Goal: Information Seeking & Learning: Learn about a topic

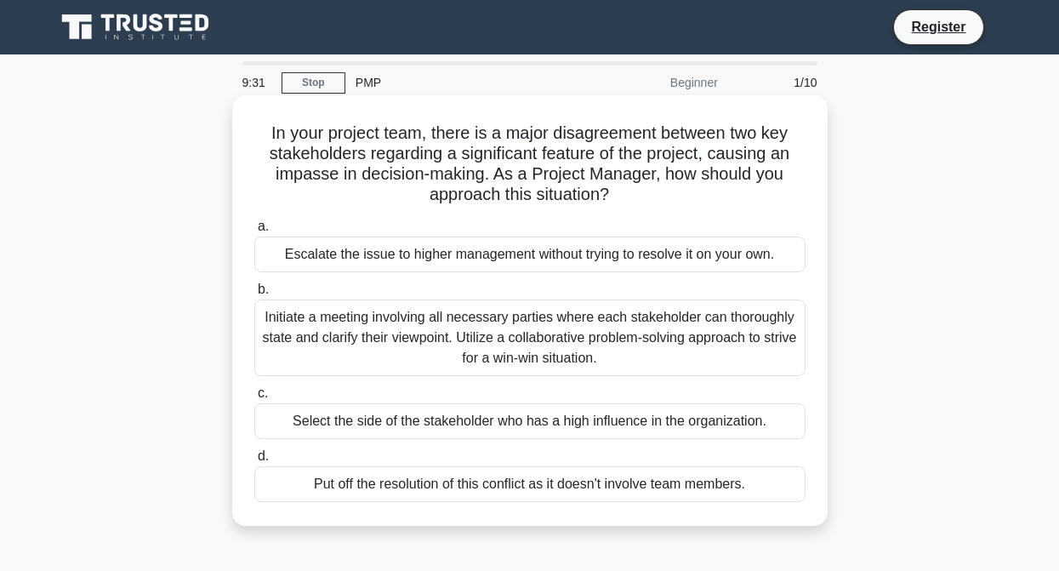
click at [414, 346] on div "Initiate a meeting involving all necessary parties where each stakeholder can t…" at bounding box center [529, 337] width 551 height 77
click at [254, 295] on input "b. Initiate a meeting involving all necessary parties where each stakeholder ca…" at bounding box center [254, 289] width 0 height 11
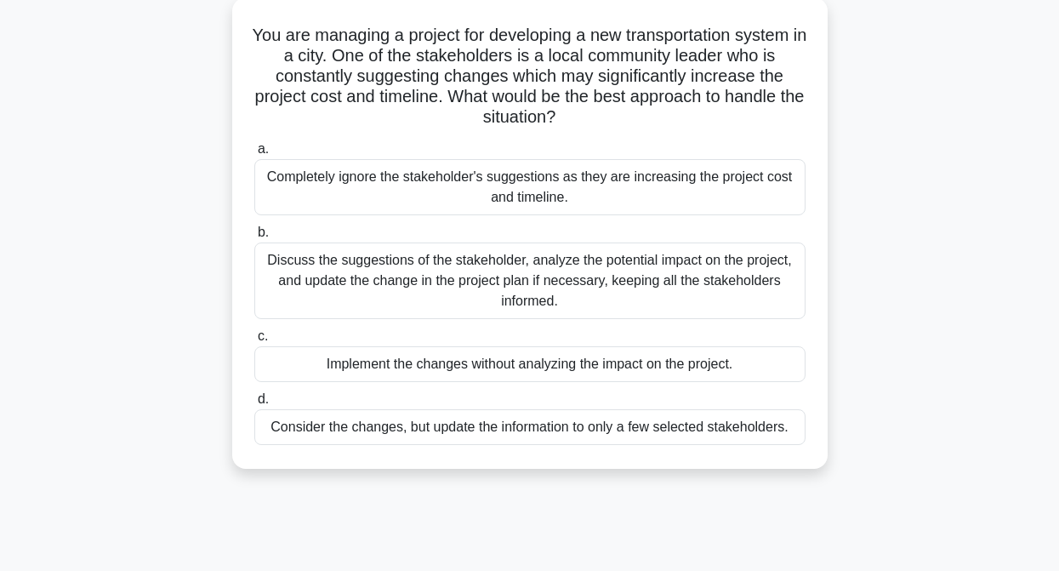
scroll to position [103, 0]
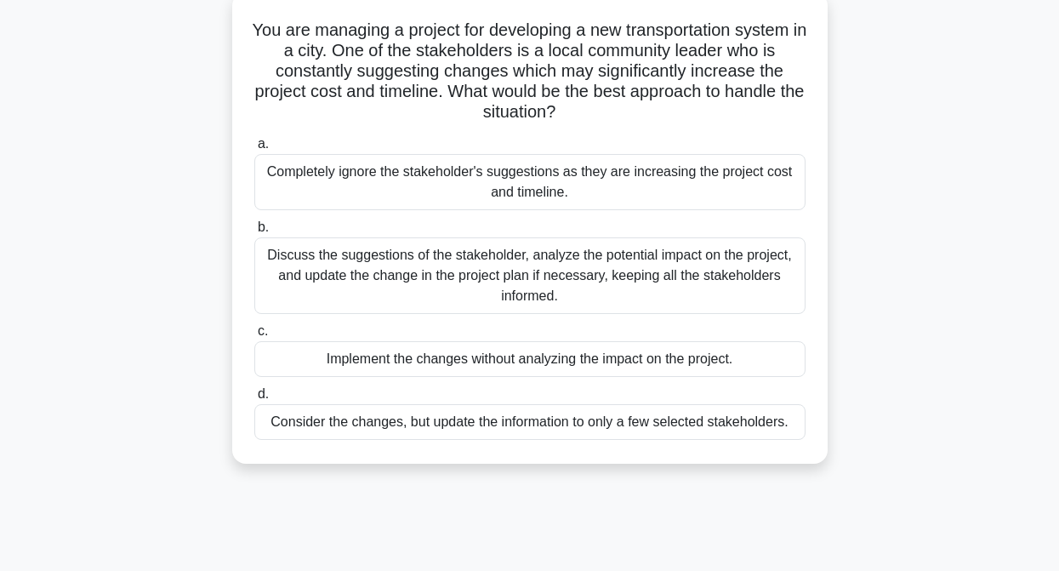
click at [771, 277] on div "Discuss the suggestions of the stakeholder, analyze the potential impact on the…" at bounding box center [529, 275] width 551 height 77
click at [254, 233] on input "b. Discuss the suggestions of the stakeholder, analyze the potential impact on …" at bounding box center [254, 227] width 0 height 11
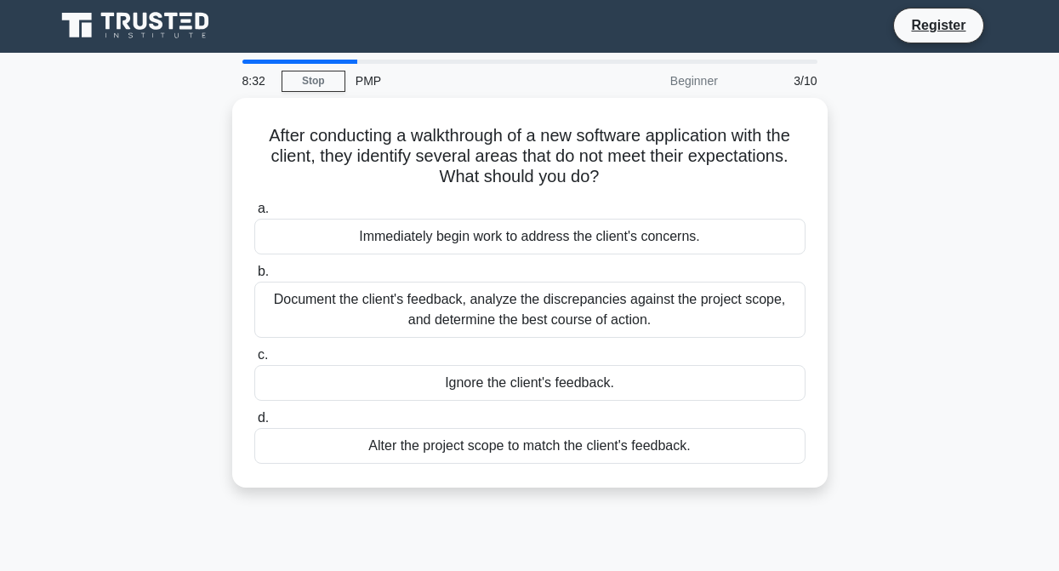
scroll to position [0, 0]
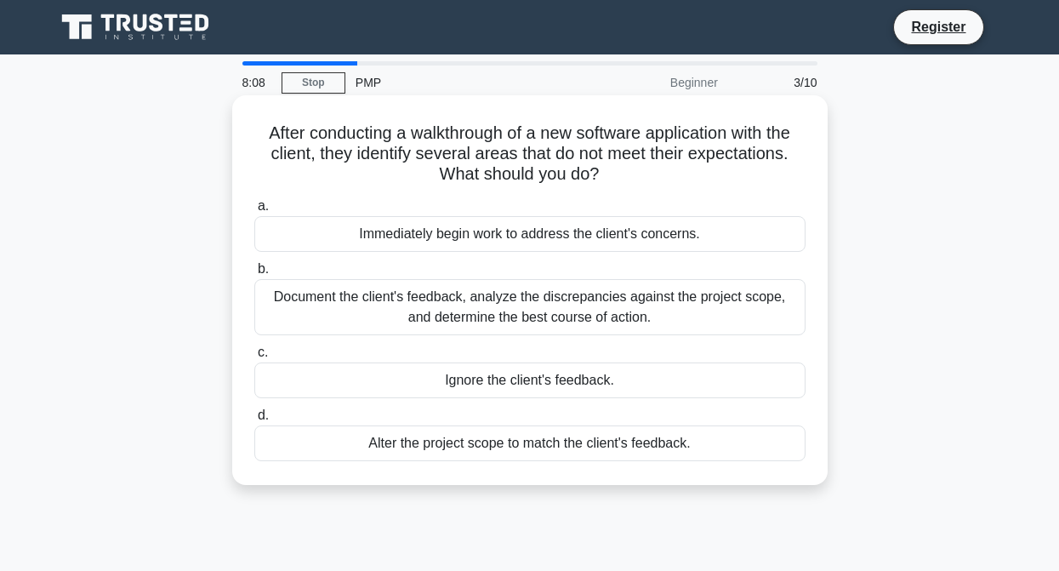
click at [723, 325] on div "Document the client's feedback, analyze the discrepancies against the project s…" at bounding box center [529, 307] width 551 height 56
click at [254, 275] on input "b. Document the client's feedback, analyze the discrepancies against the projec…" at bounding box center [254, 269] width 0 height 11
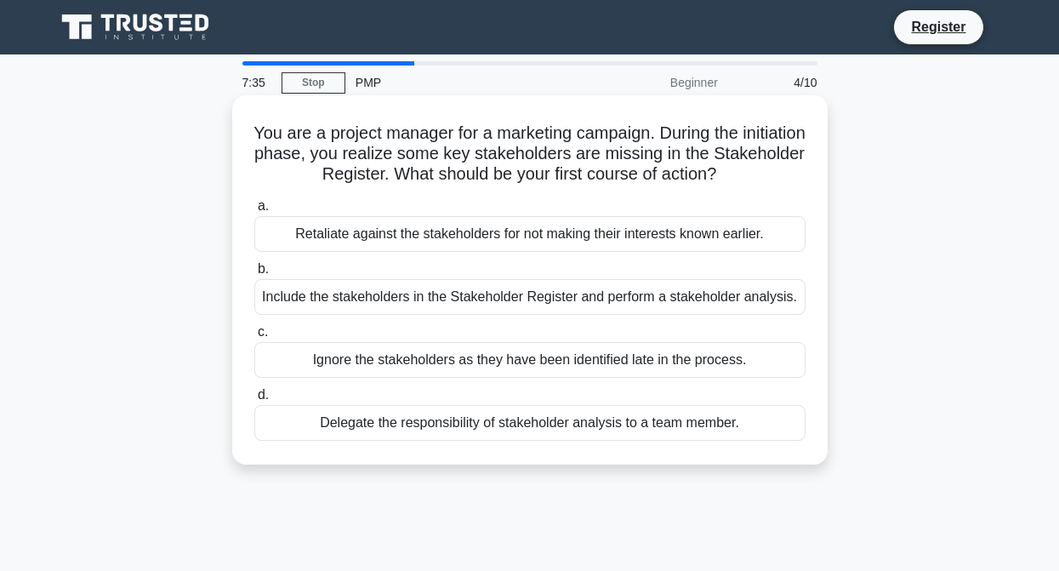
click at [715, 426] on div "Delegate the responsibility of stakeholder analysis to a team member." at bounding box center [529, 423] width 551 height 36
click at [254, 400] on input "d. Delegate the responsibility of stakeholder analysis to a team member." at bounding box center [254, 394] width 0 height 11
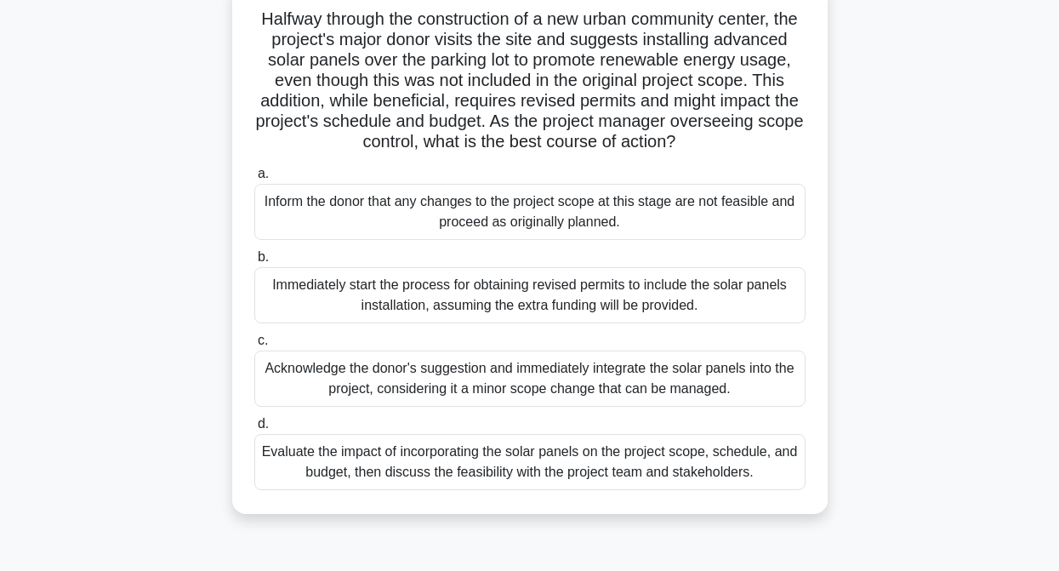
scroll to position [119, 0]
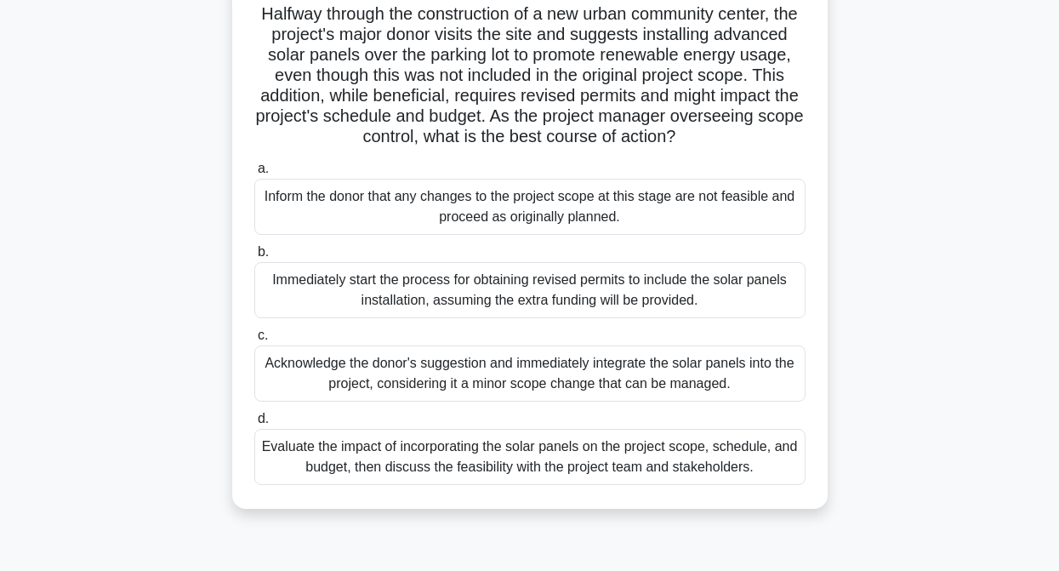
click at [738, 484] on div "Evaluate the impact of incorporating the solar panels on the project scope, sch…" at bounding box center [529, 457] width 551 height 56
click at [254, 424] on input "d. Evaluate the impact of incorporating the solar panels on the project scope, …" at bounding box center [254, 418] width 0 height 11
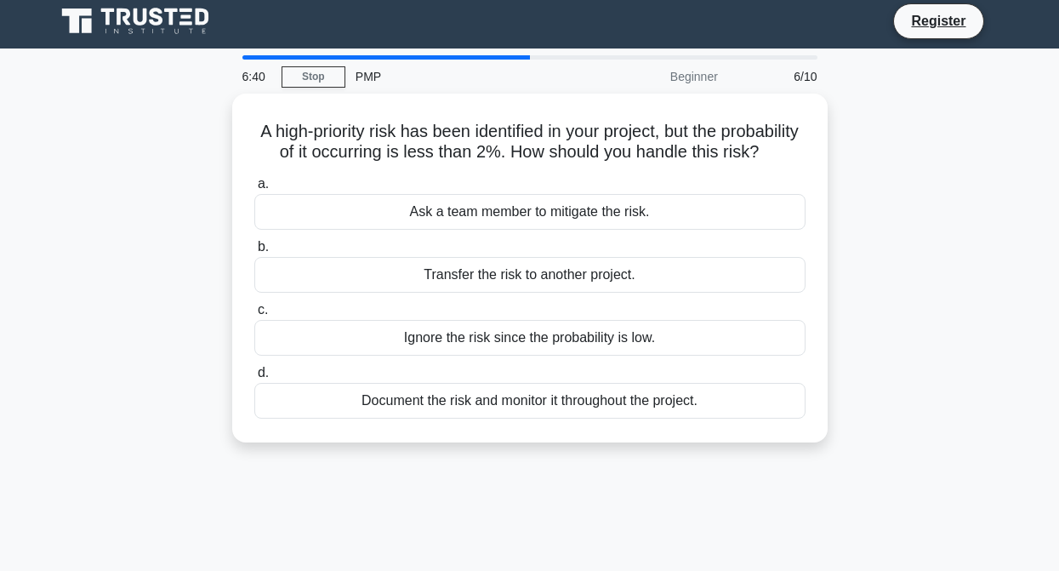
scroll to position [0, 0]
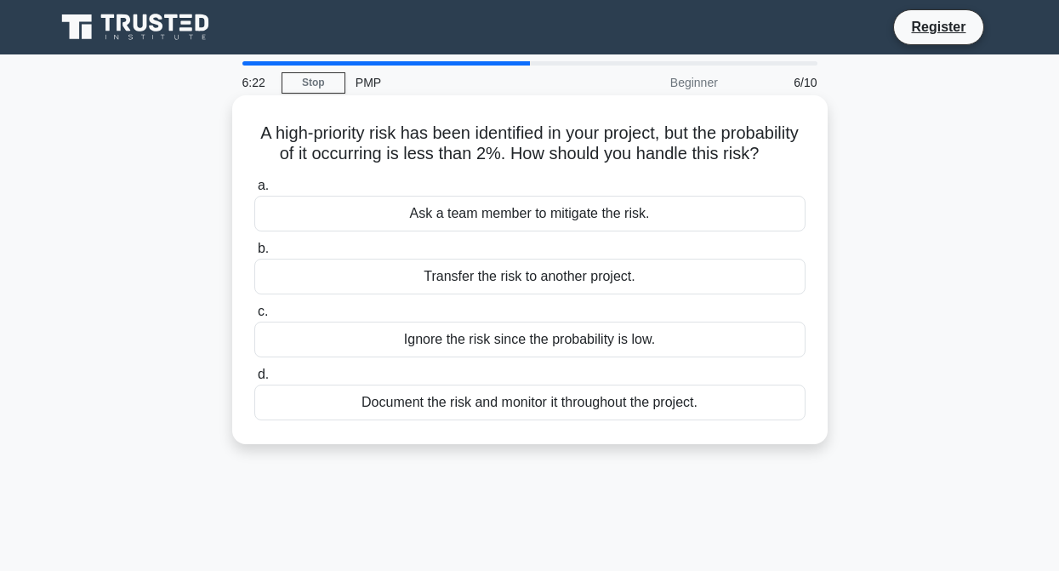
click at [707, 420] on div "Document the risk and monitor it throughout the project." at bounding box center [529, 402] width 551 height 36
click at [254, 380] on input "d. Document the risk and monitor it throughout the project." at bounding box center [254, 374] width 0 height 11
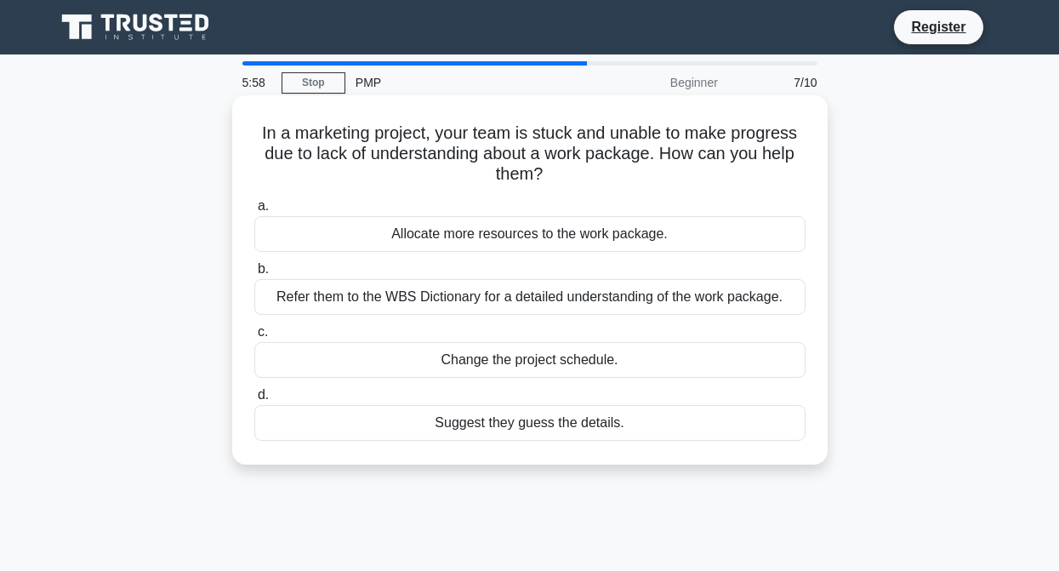
click at [674, 296] on div "Refer them to the WBS Dictionary for a detailed understanding of the work packa…" at bounding box center [529, 297] width 551 height 36
click at [254, 275] on input "b. Refer them to the WBS Dictionary for a detailed understanding of the work pa…" at bounding box center [254, 269] width 0 height 11
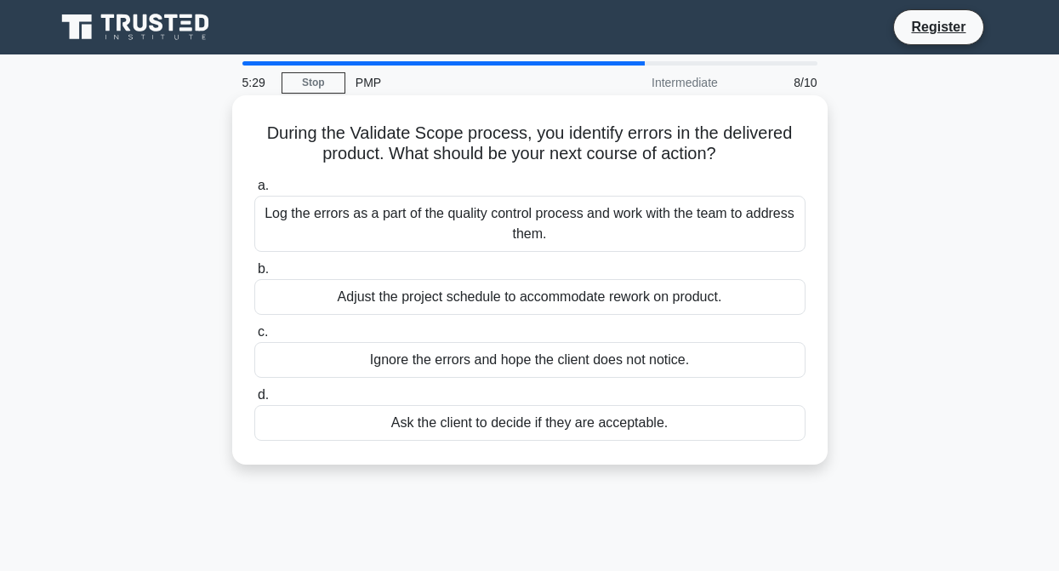
click at [640, 211] on div "Log the errors as a part of the quality control process and work with the team …" at bounding box center [529, 224] width 551 height 56
click at [254, 191] on input "a. Log the errors as a part of the quality control process and work with the te…" at bounding box center [254, 185] width 0 height 11
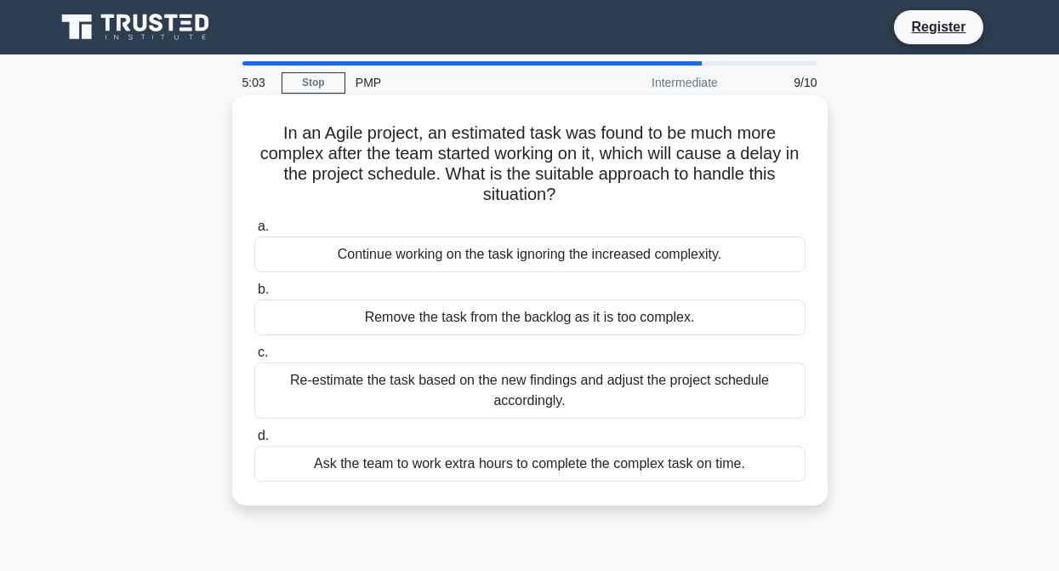
click at [514, 404] on div "Re-estimate the task based on the new findings and adjust the project schedule …" at bounding box center [529, 390] width 551 height 56
click at [254, 358] on input "c. Re-estimate the task based on the new findings and adjust the project schedu…" at bounding box center [254, 352] width 0 height 11
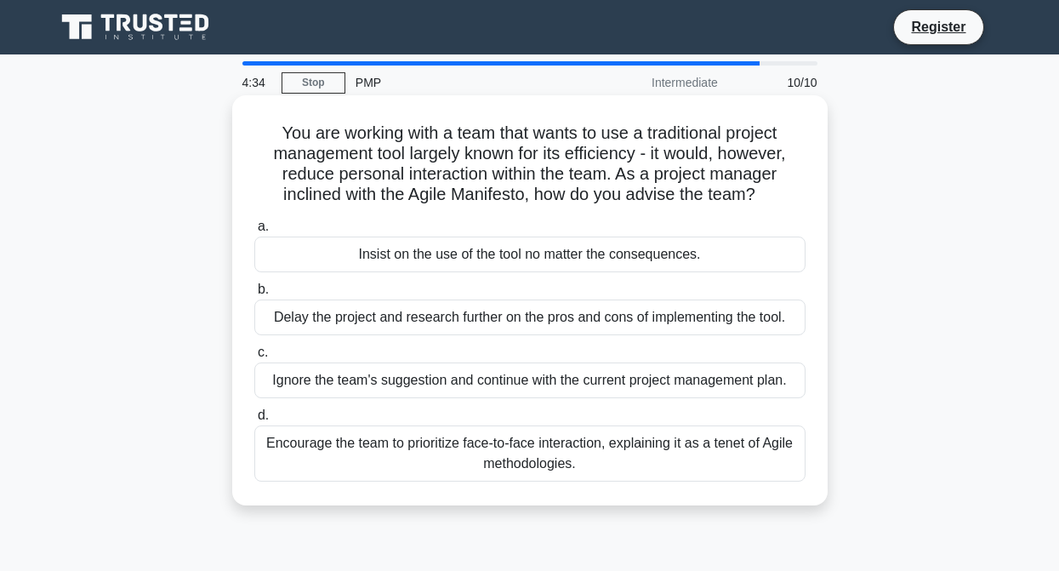
click at [497, 448] on div "Encourage the team to prioritize face-to-face interaction, explaining it as a t…" at bounding box center [529, 453] width 551 height 56
click at [254, 421] on input "d. Encourage the team to prioritize face-to-face interaction, explaining it as …" at bounding box center [254, 415] width 0 height 11
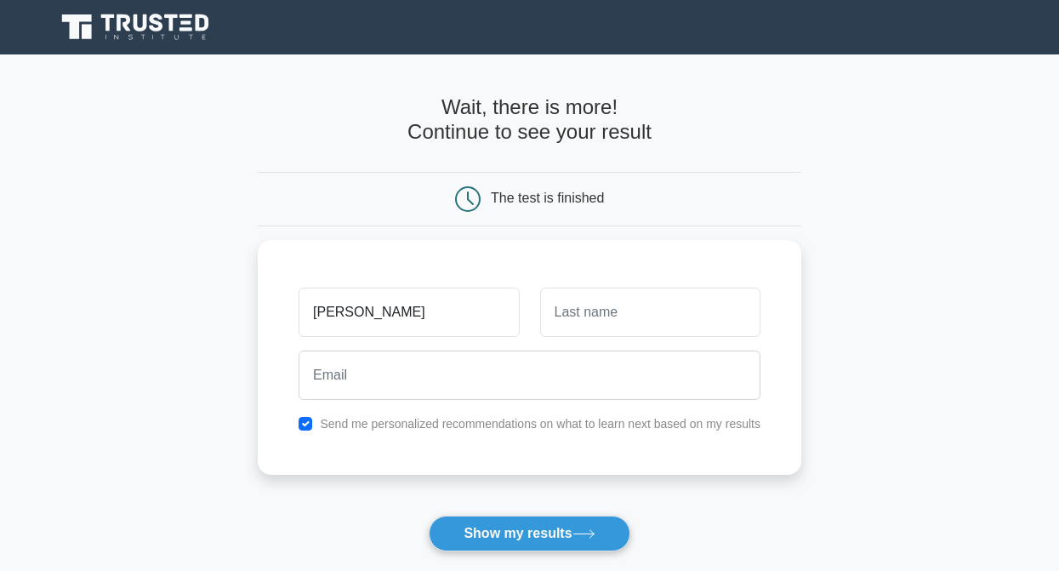
type input "ibrahim"
type input "mohammed"
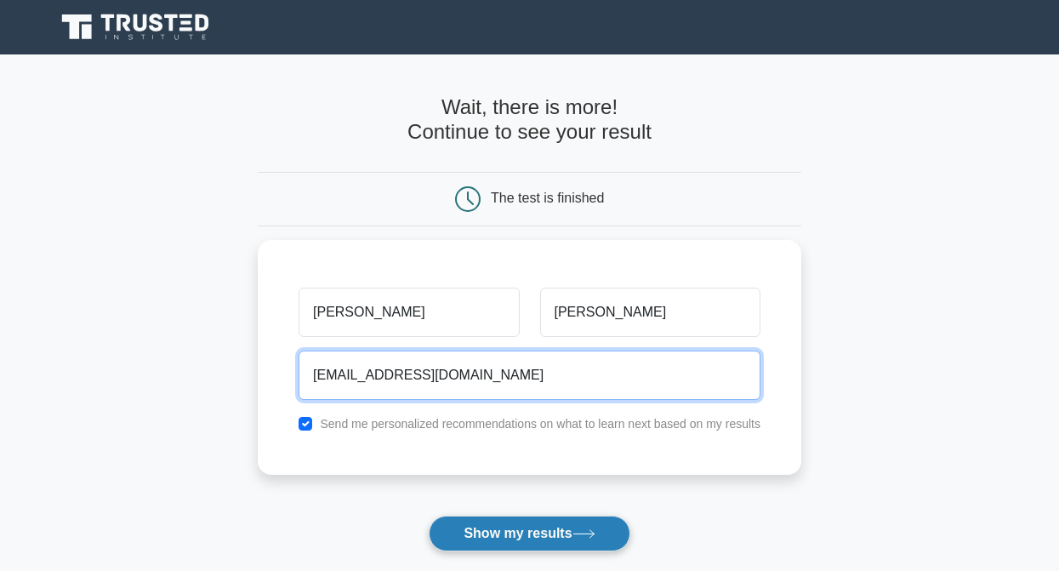
type input "oneibhm@gmail.com"
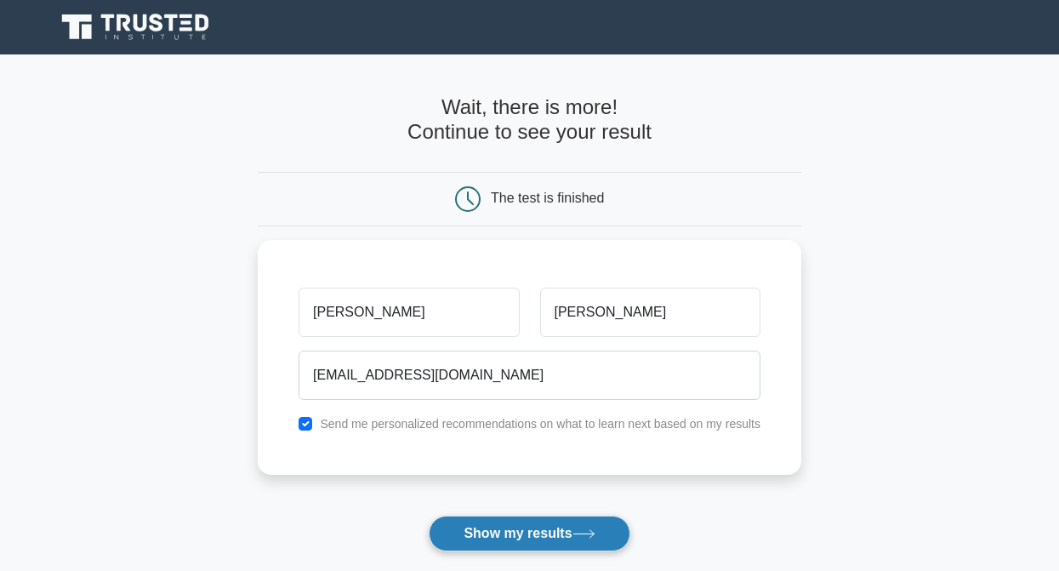
click at [520, 531] on button "Show my results" at bounding box center [529, 533] width 201 height 36
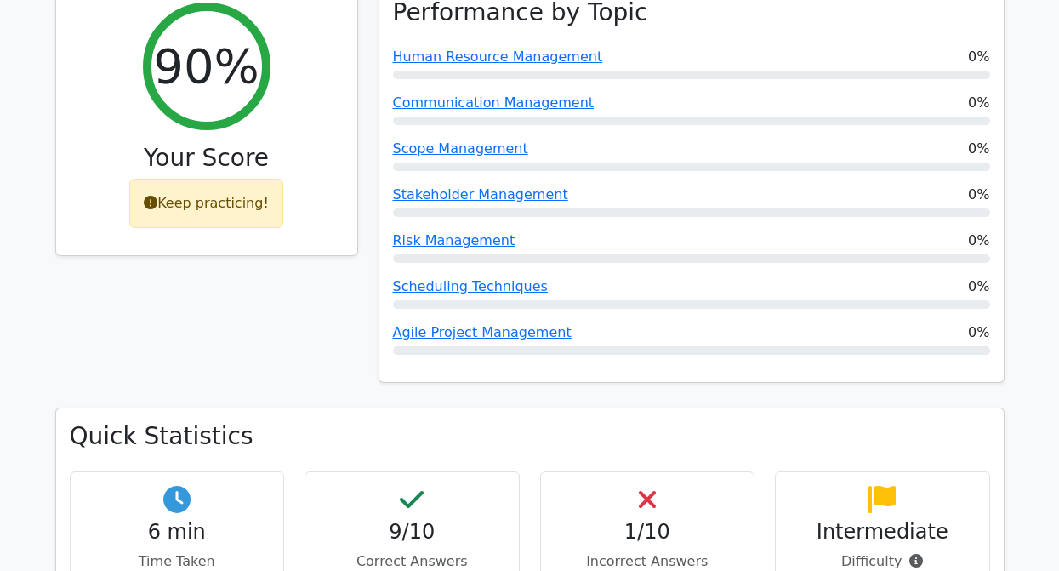
scroll to position [726, 0]
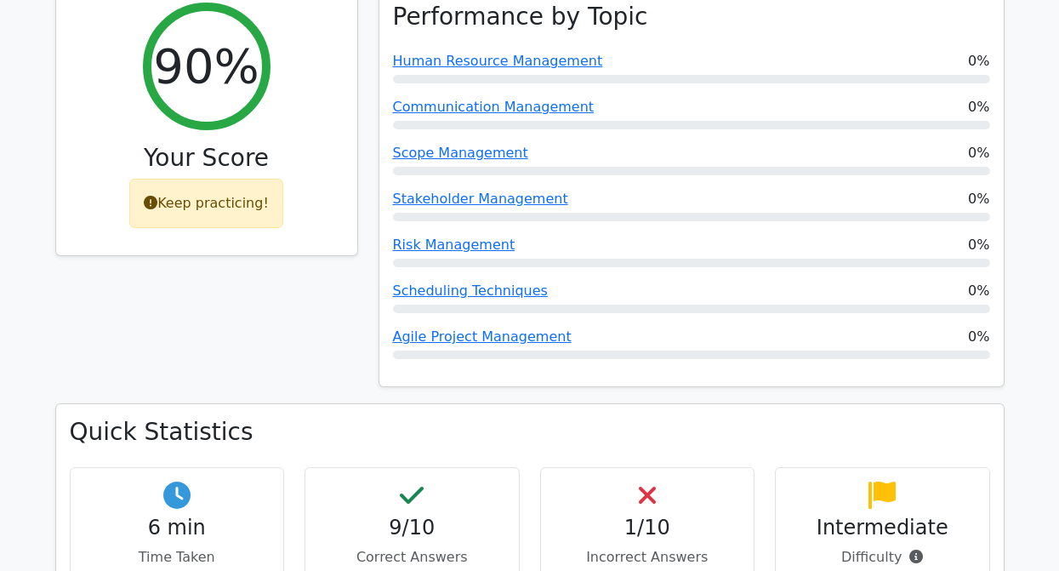
click at [653, 481] on icon at bounding box center [647, 494] width 17 height 27
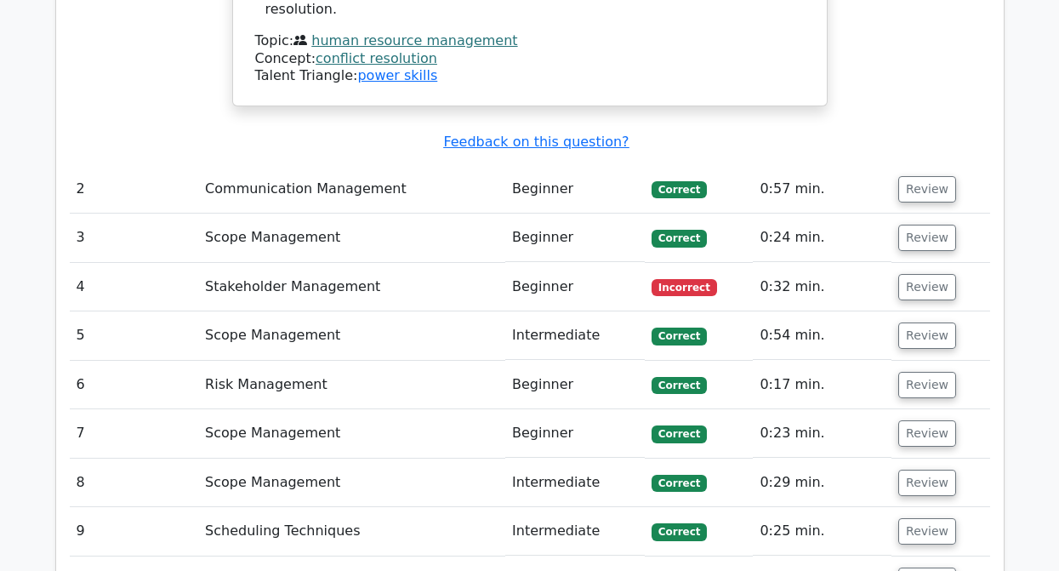
scroll to position [2249, 0]
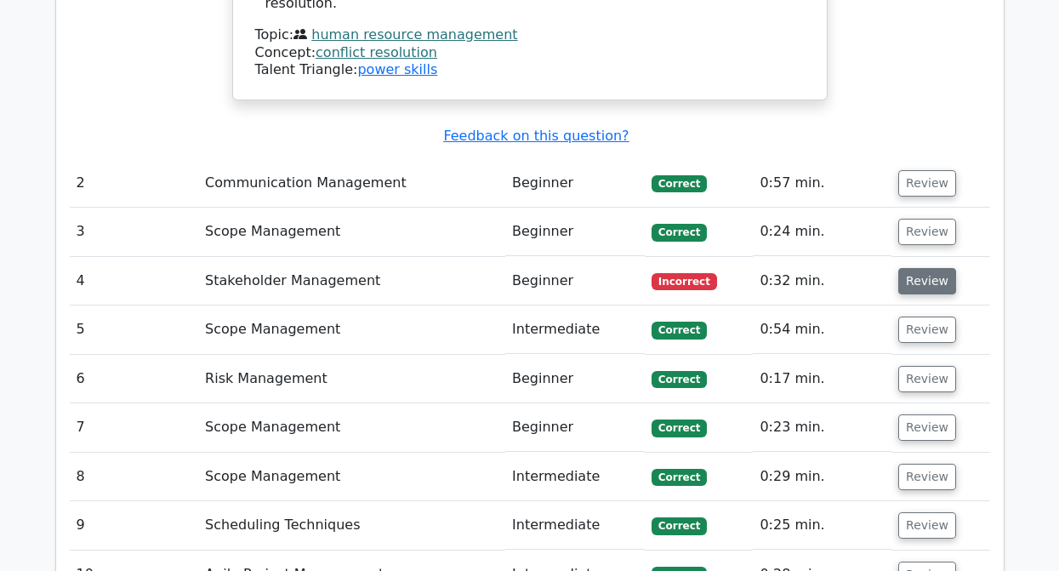
click at [921, 268] on button "Review" at bounding box center [927, 281] width 58 height 26
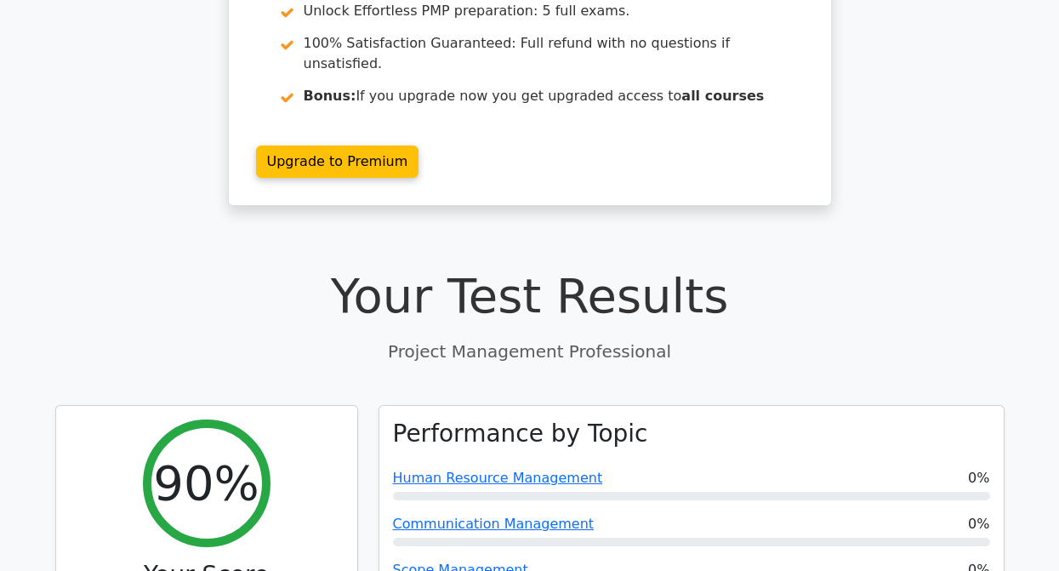
scroll to position [0, 0]
